Goal: Task Accomplishment & Management: Manage account settings

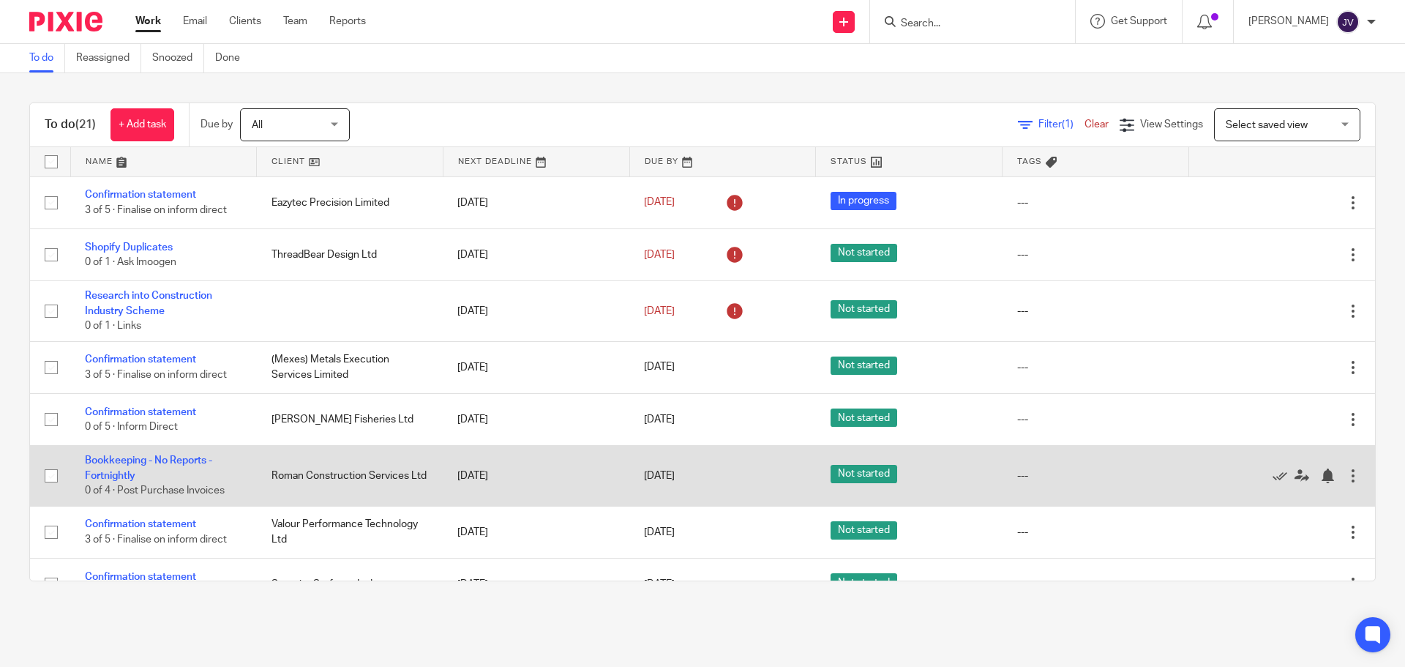
scroll to position [146, 0]
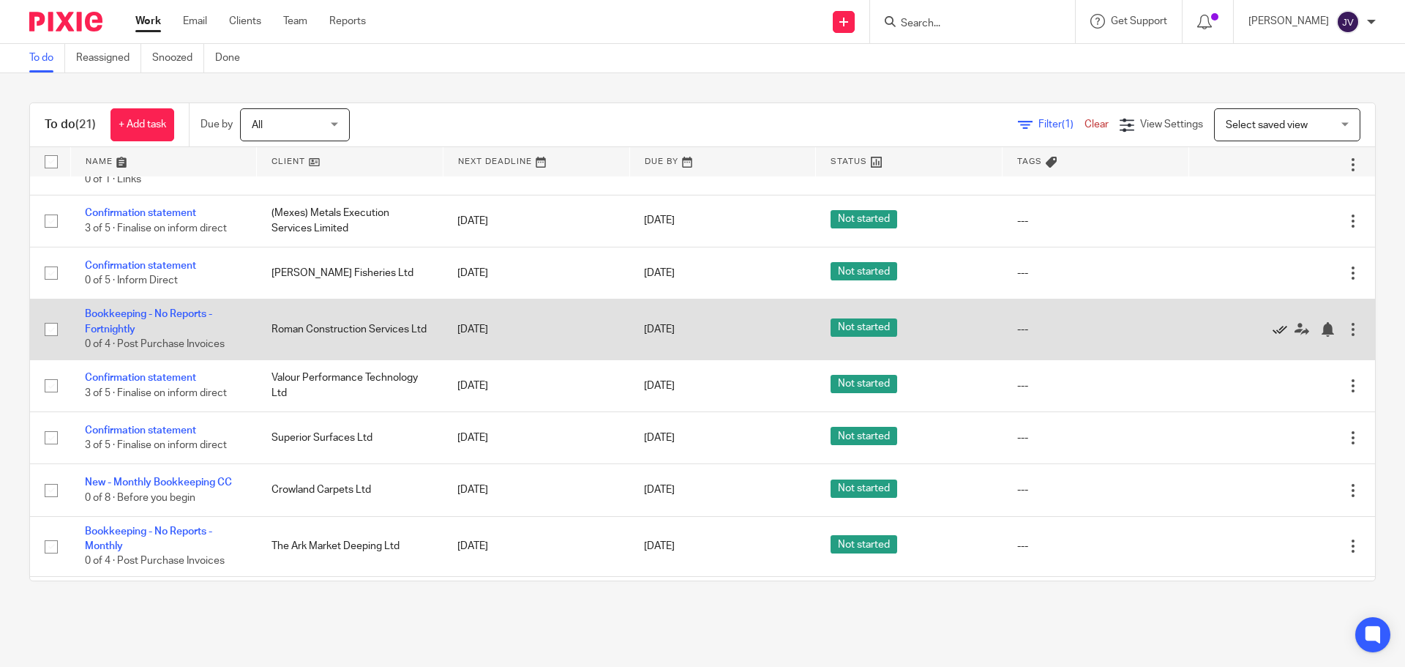
click at [1272, 333] on icon at bounding box center [1279, 329] width 15 height 15
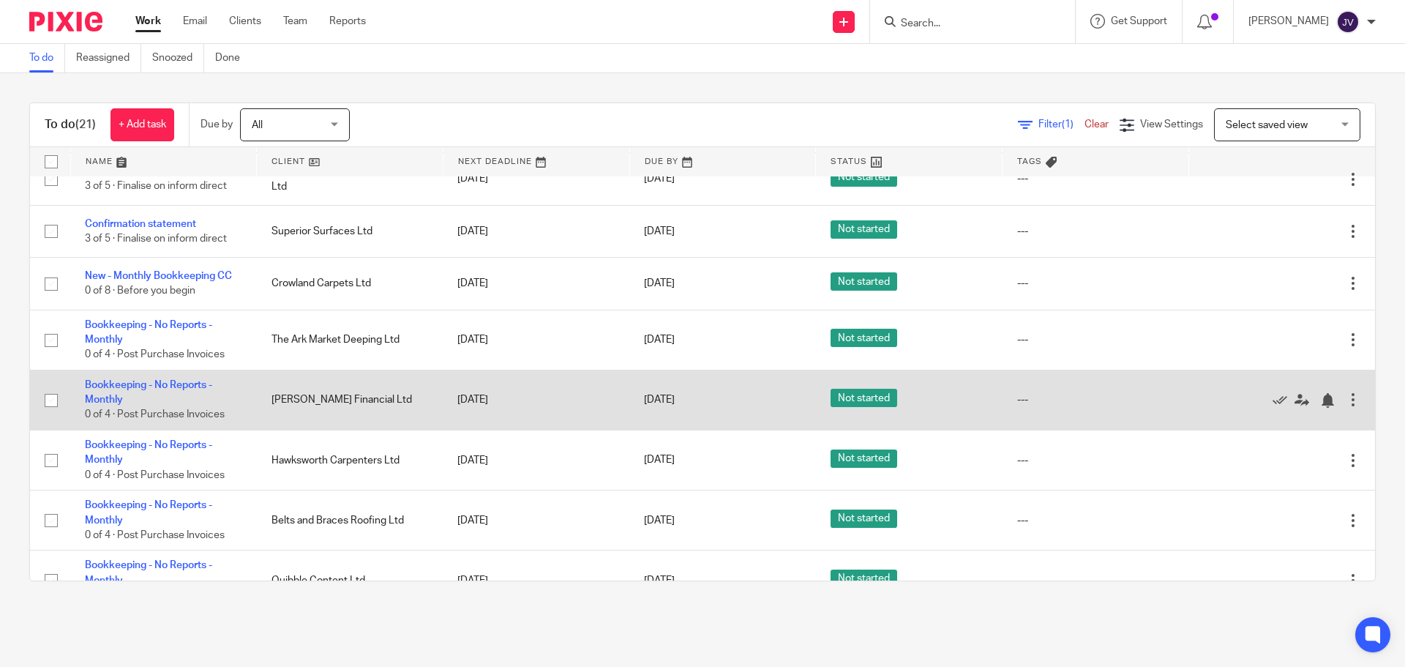
scroll to position [366, 0]
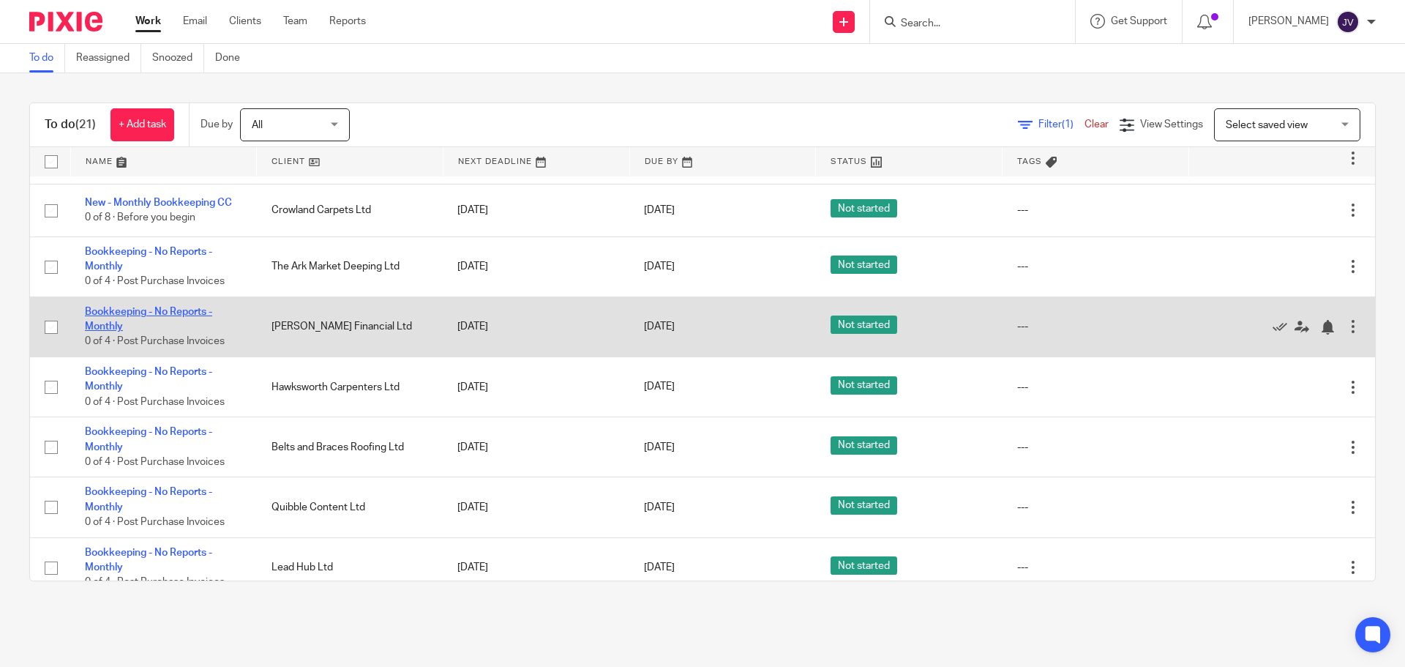
click at [164, 315] on link "Bookkeeping - No Reports - Monthly" at bounding box center [148, 319] width 127 height 25
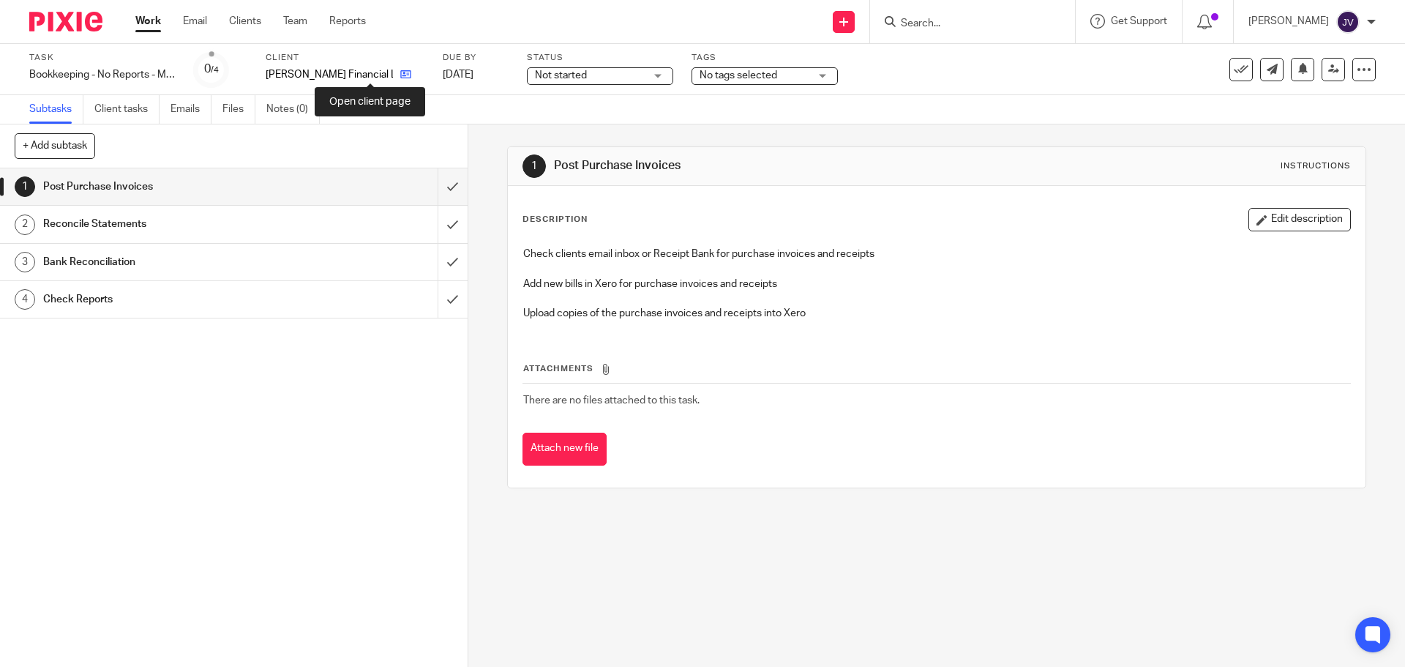
click at [400, 71] on icon at bounding box center [405, 74] width 11 height 11
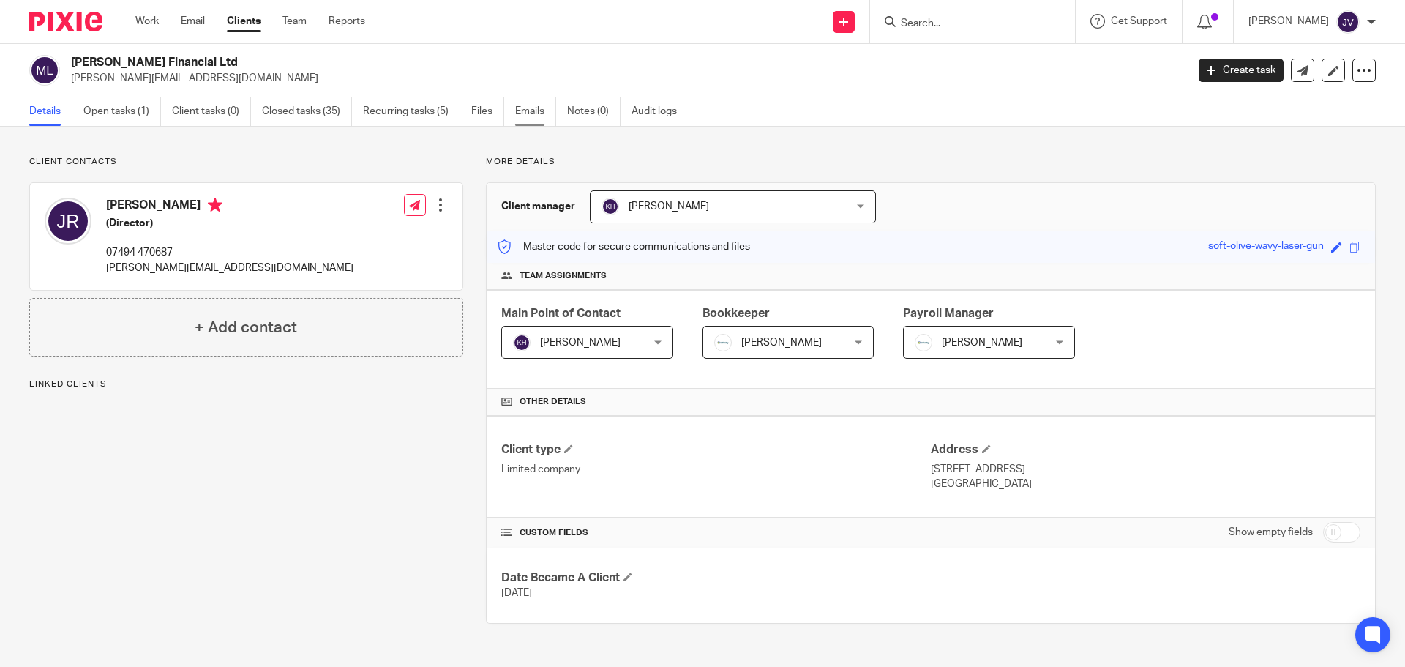
click at [523, 119] on link "Emails" at bounding box center [535, 111] width 41 height 29
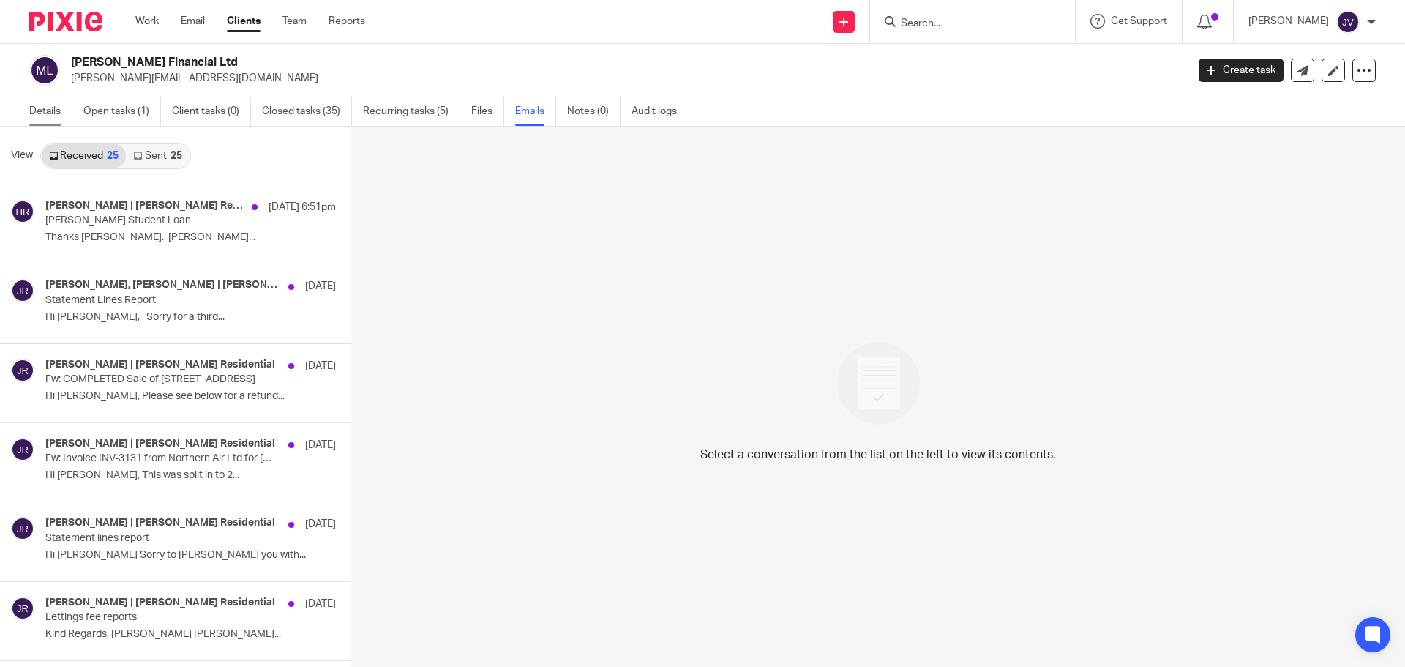
click at [43, 116] on link "Details" at bounding box center [50, 111] width 43 height 29
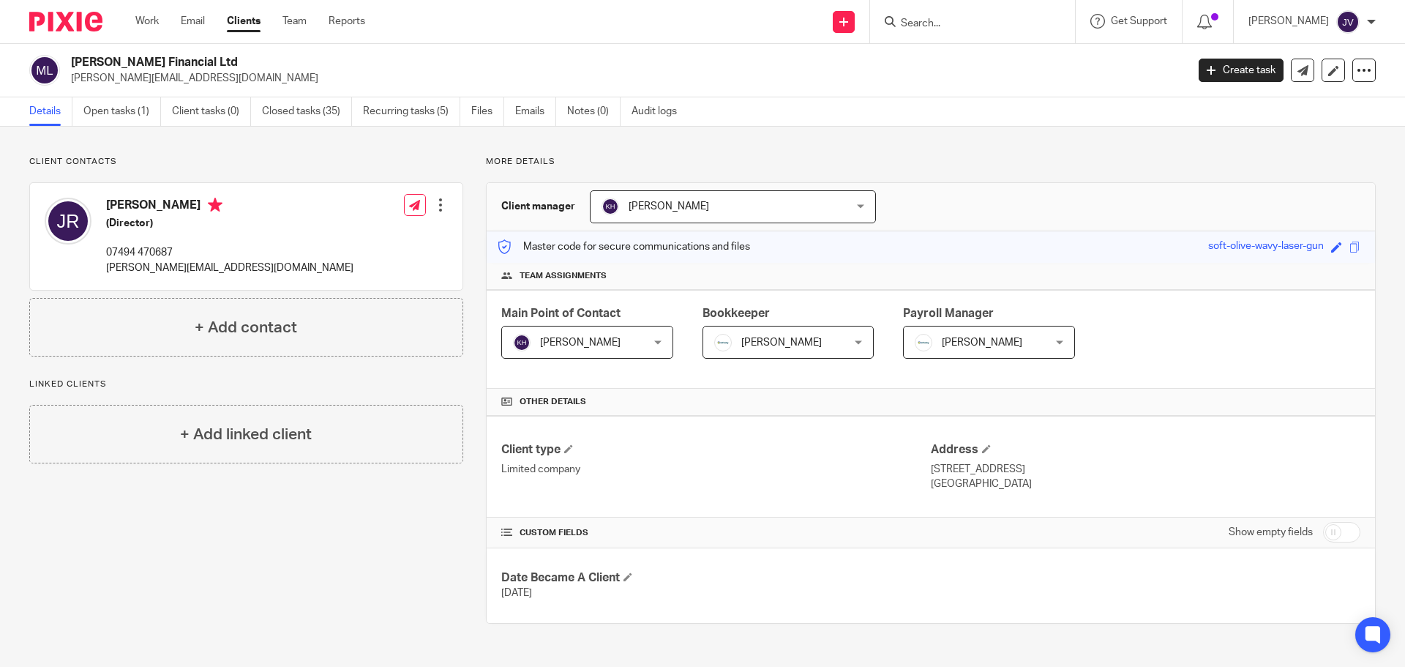
click at [83, 27] on img at bounding box center [65, 22] width 73 height 20
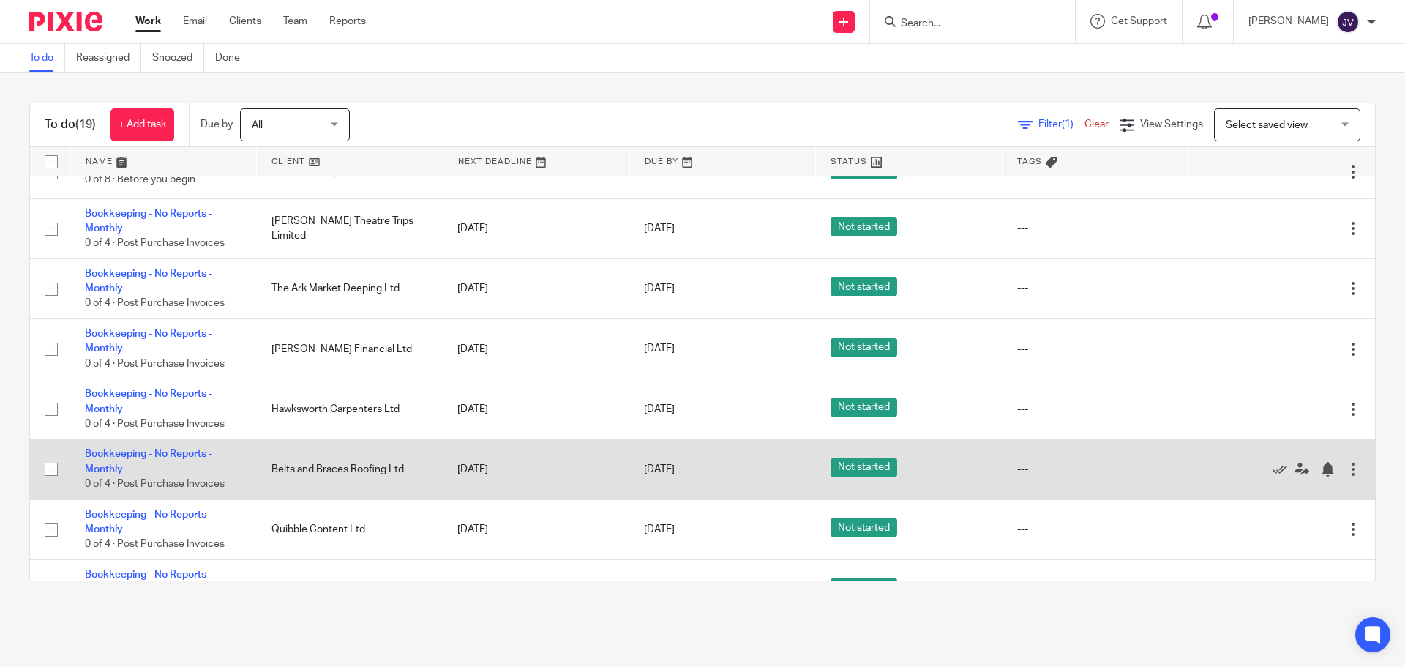
scroll to position [439, 0]
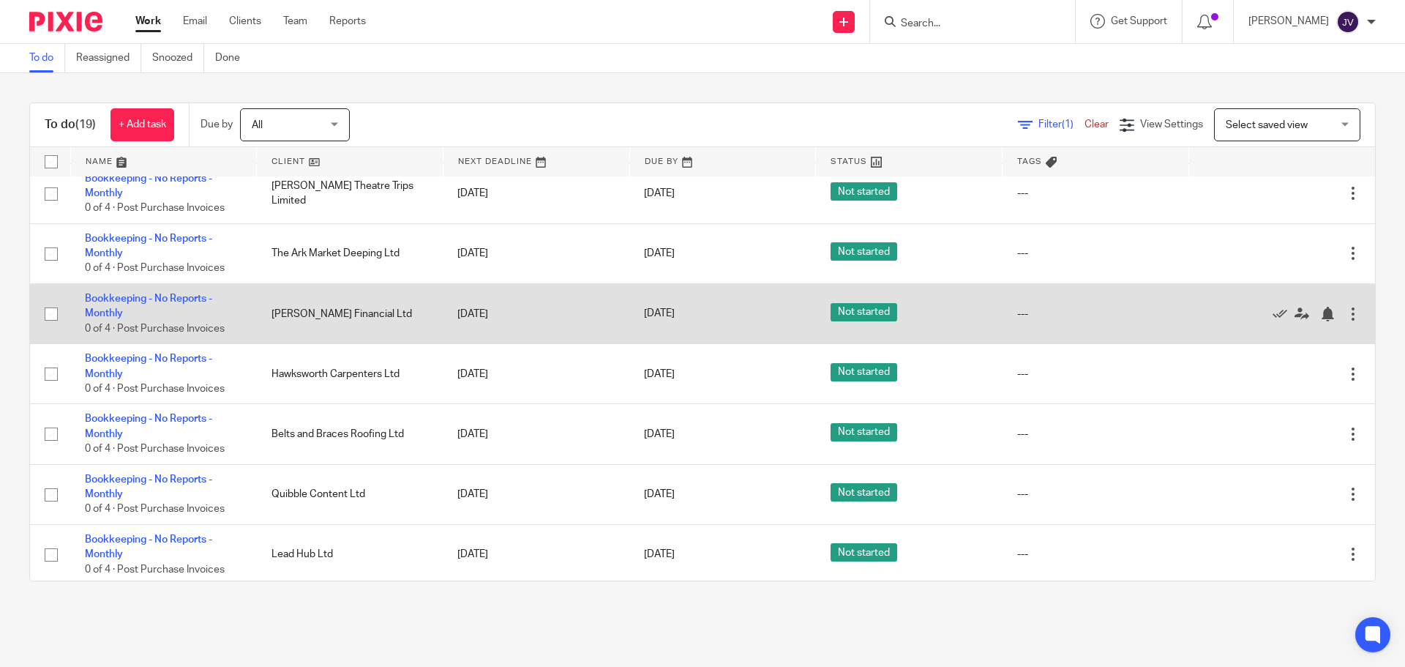
click at [1238, 315] on div at bounding box center [1274, 313] width 143 height 15
click at [1272, 315] on icon at bounding box center [1279, 314] width 15 height 15
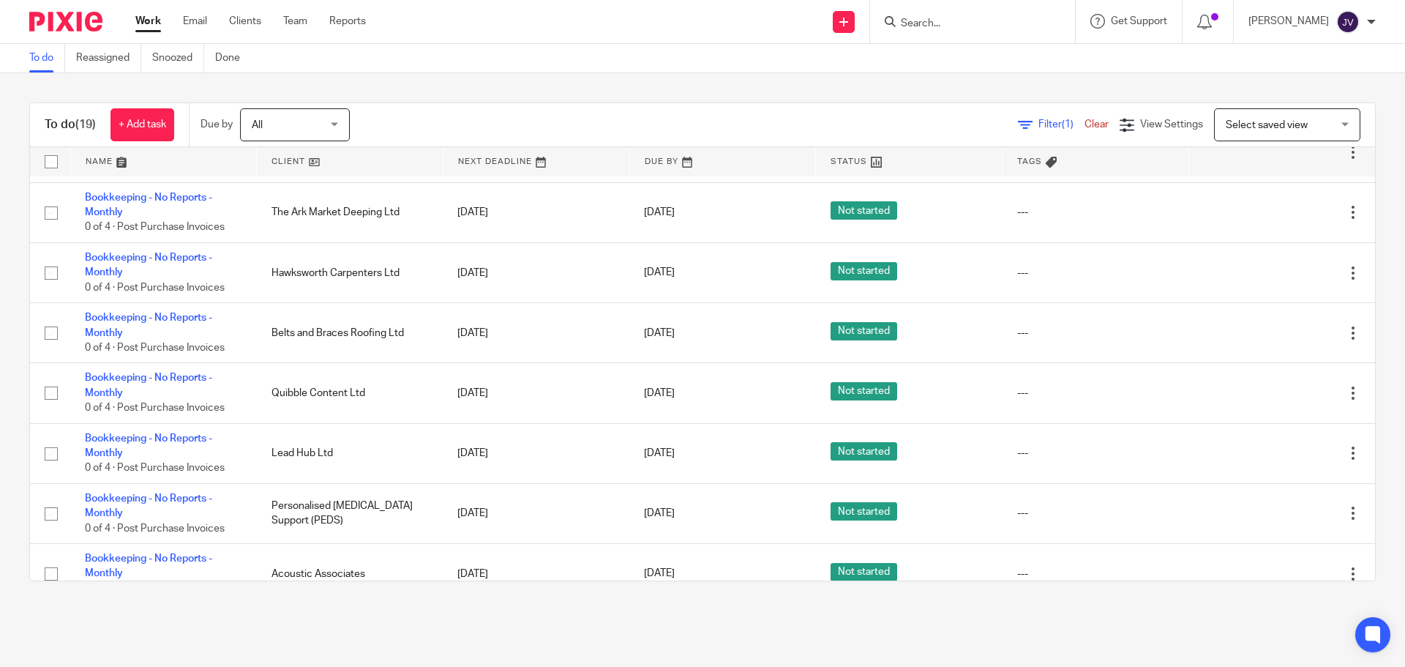
scroll to position [331, 0]
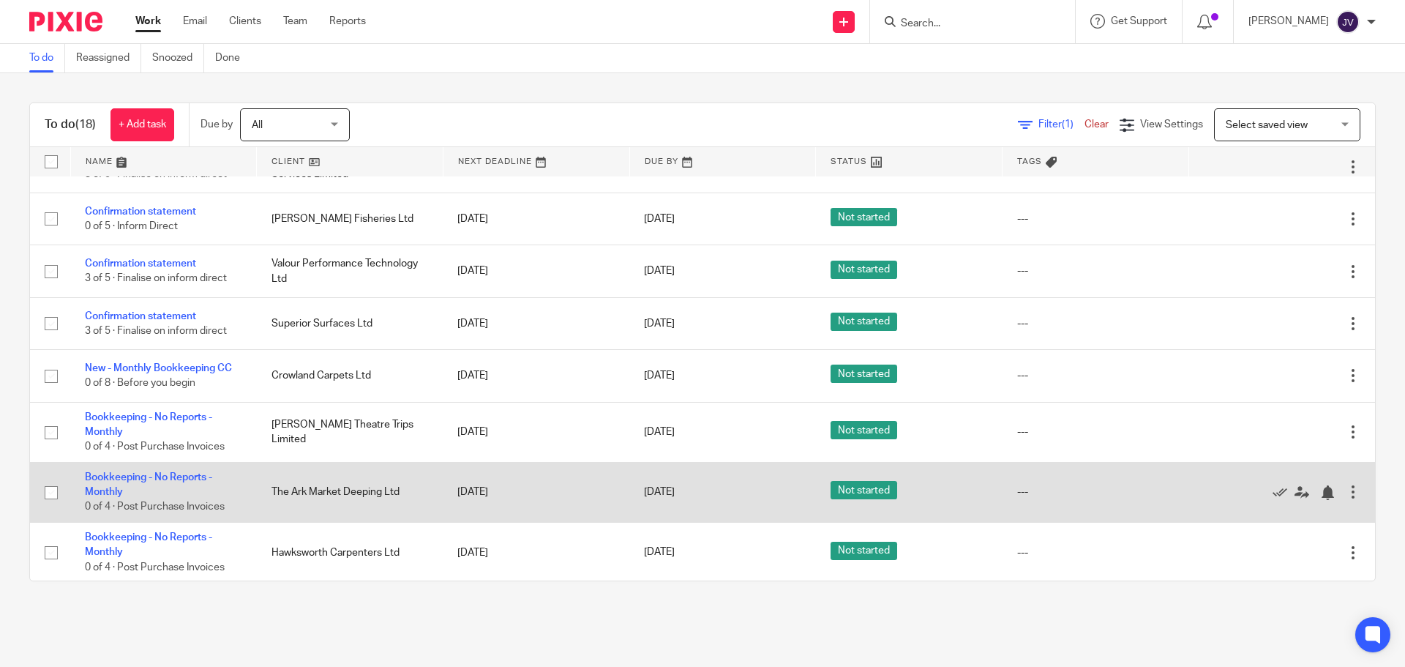
scroll to position [219, 0]
